Goal: Transaction & Acquisition: Purchase product/service

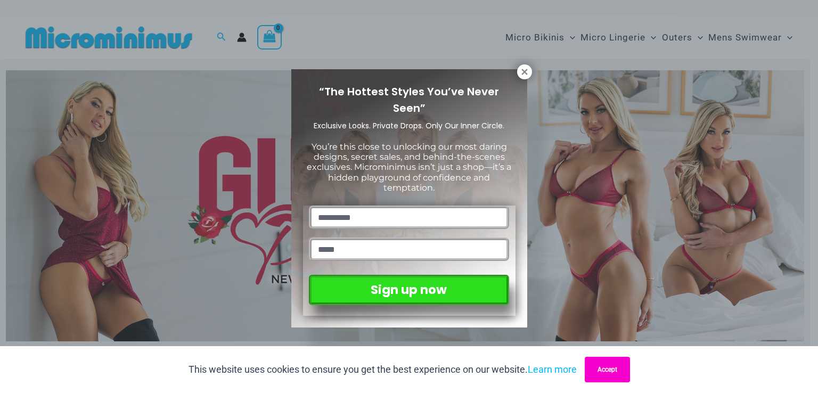
click at [598, 367] on button "Accept" at bounding box center [607, 370] width 45 height 26
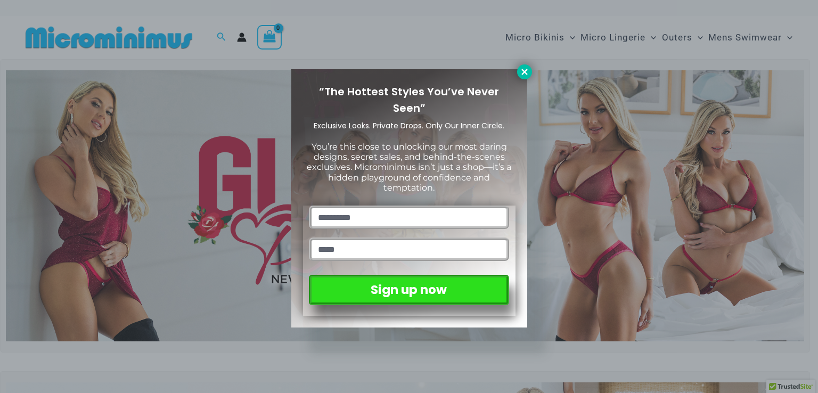
click at [528, 72] on icon at bounding box center [525, 72] width 10 height 10
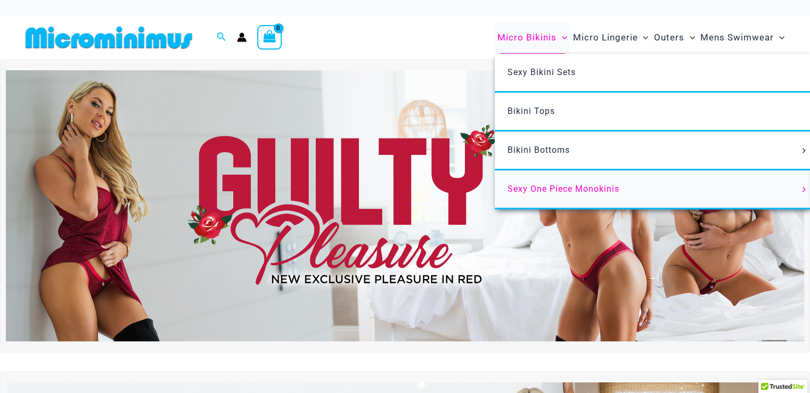
click at [549, 186] on span "Sexy One Piece Monokinis" at bounding box center [563, 189] width 112 height 10
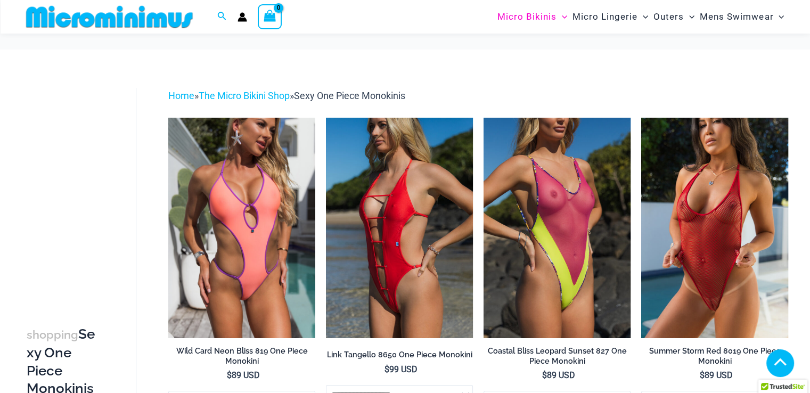
drag, startPoint x: 0, startPoint y: 0, endPoint x: 784, endPoint y: -5, distance: 783.6
